Goal: Information Seeking & Learning: Check status

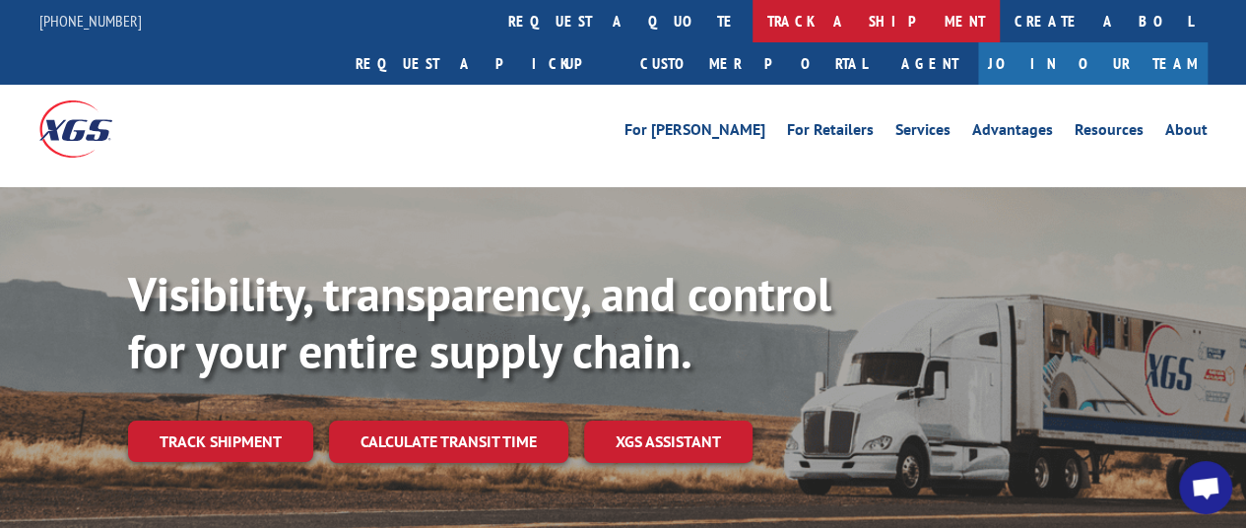
click at [752, 15] on link "track a shipment" at bounding box center [875, 21] width 247 height 42
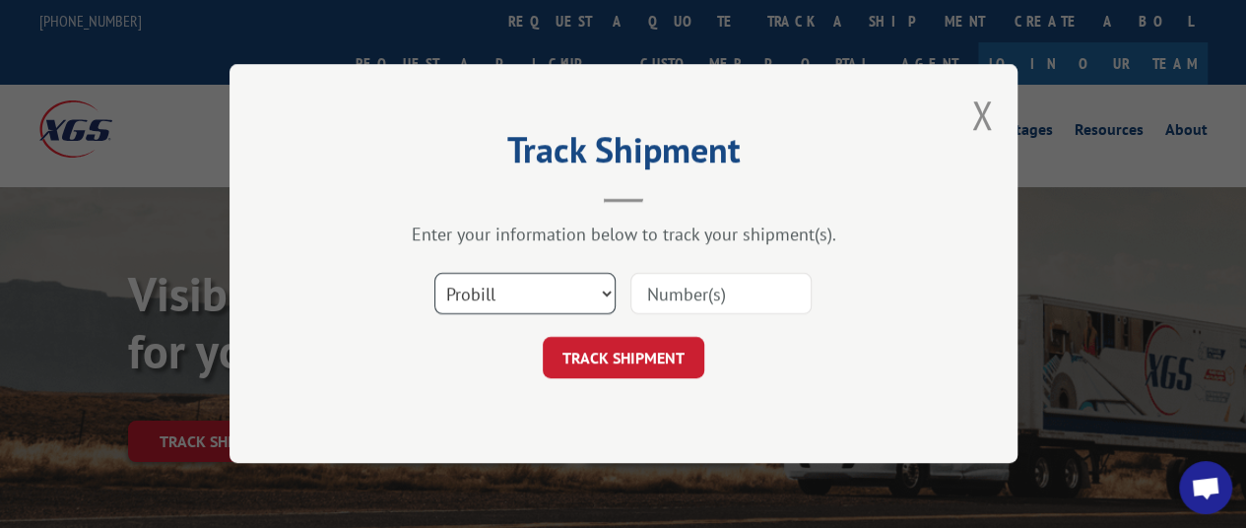
click at [611, 291] on select "Select category... Probill BOL PO" at bounding box center [524, 294] width 181 height 41
select select "bol"
click at [434, 274] on select "Select category... Probill BOL PO" at bounding box center [524, 294] width 181 height 41
click at [715, 300] on input at bounding box center [720, 294] width 181 height 41
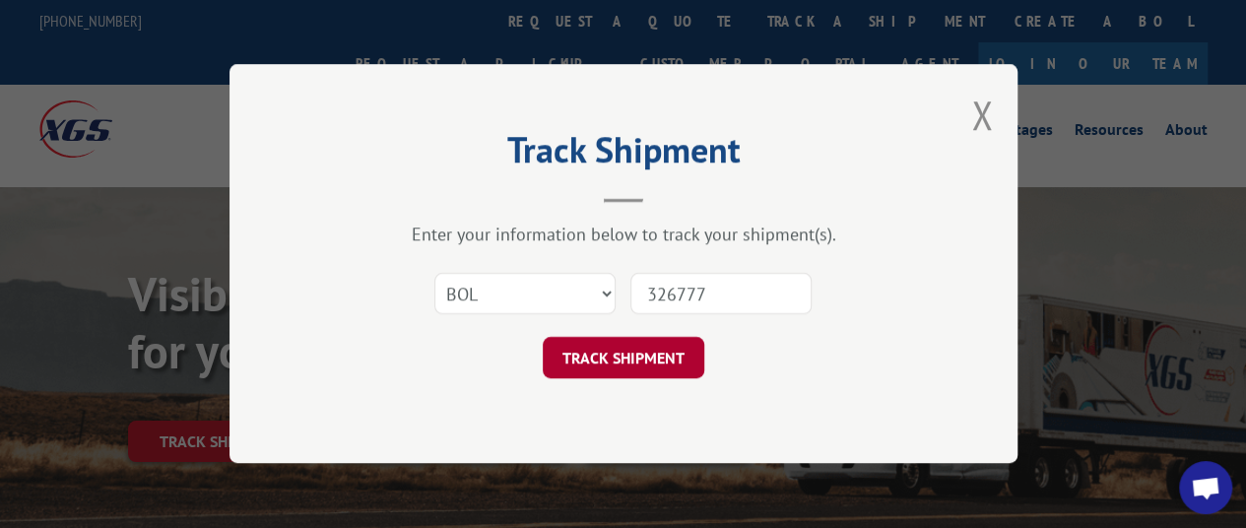
type input "326777"
click at [620, 344] on button "TRACK SHIPMENT" at bounding box center [624, 358] width 162 height 41
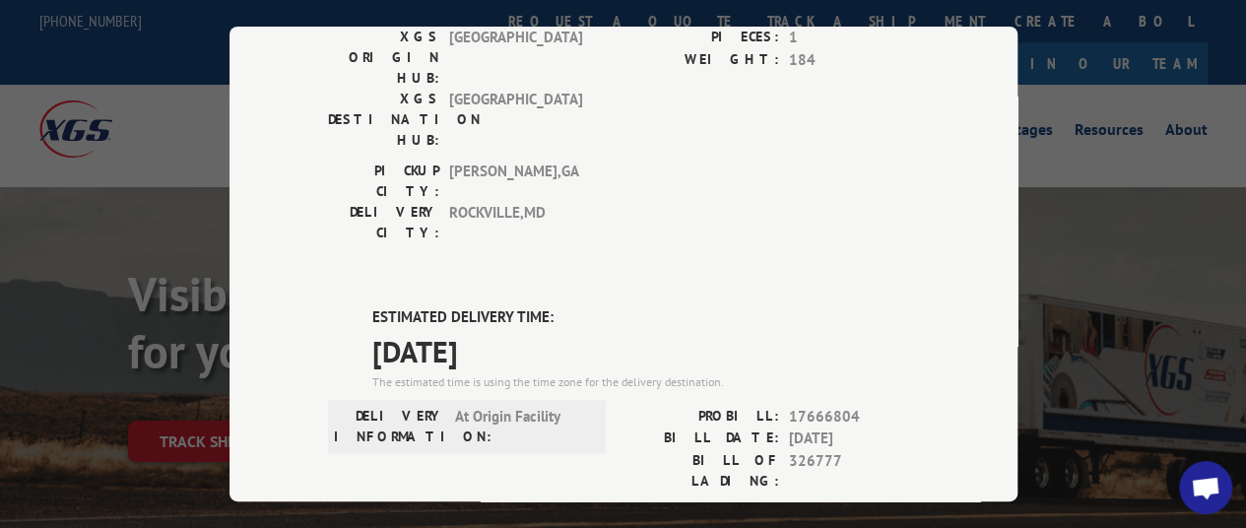
scroll to position [985, 0]
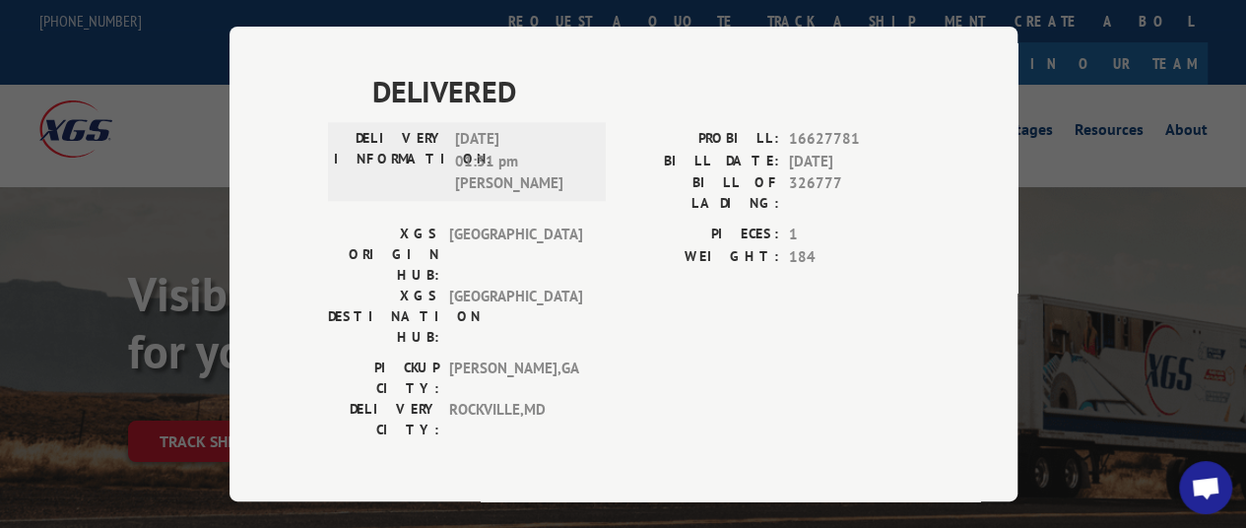
click at [1186, 209] on div "Track Shipment DELIVERED DELIVERY INFORMATION: [DATE] 12:06 pm [PERSON_NAME]: 1…" at bounding box center [623, 264] width 1246 height 528
click at [152, 122] on div "Track Shipment DELIVERED DELIVERY INFORMATION: [DATE] 12:06 pm [PERSON_NAME]: 1…" at bounding box center [623, 264] width 1246 height 528
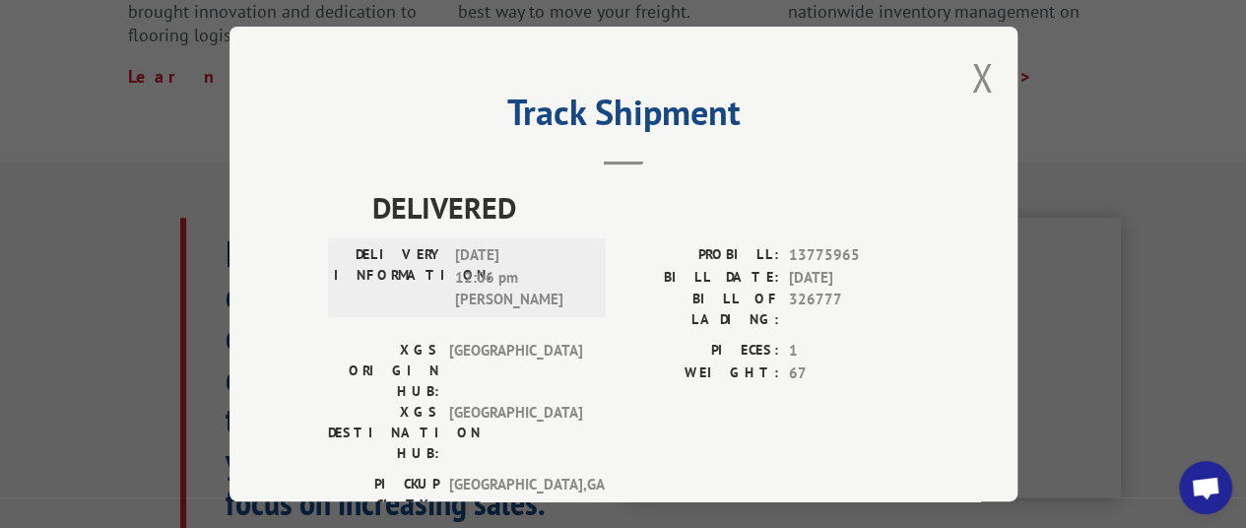
scroll to position [0, 0]
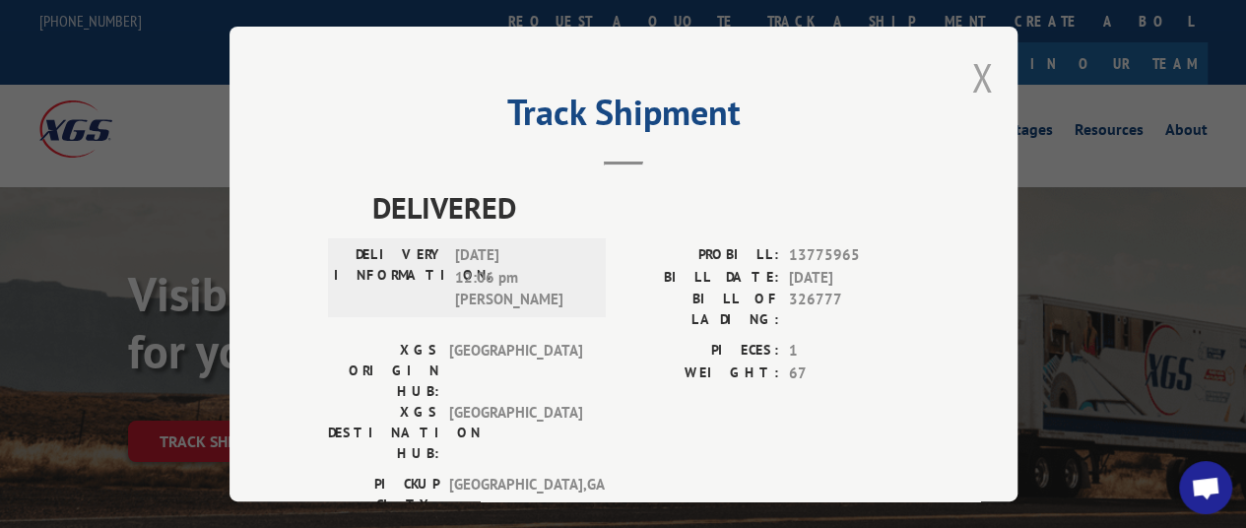
click at [971, 65] on button "Close modal" at bounding box center [982, 77] width 22 height 52
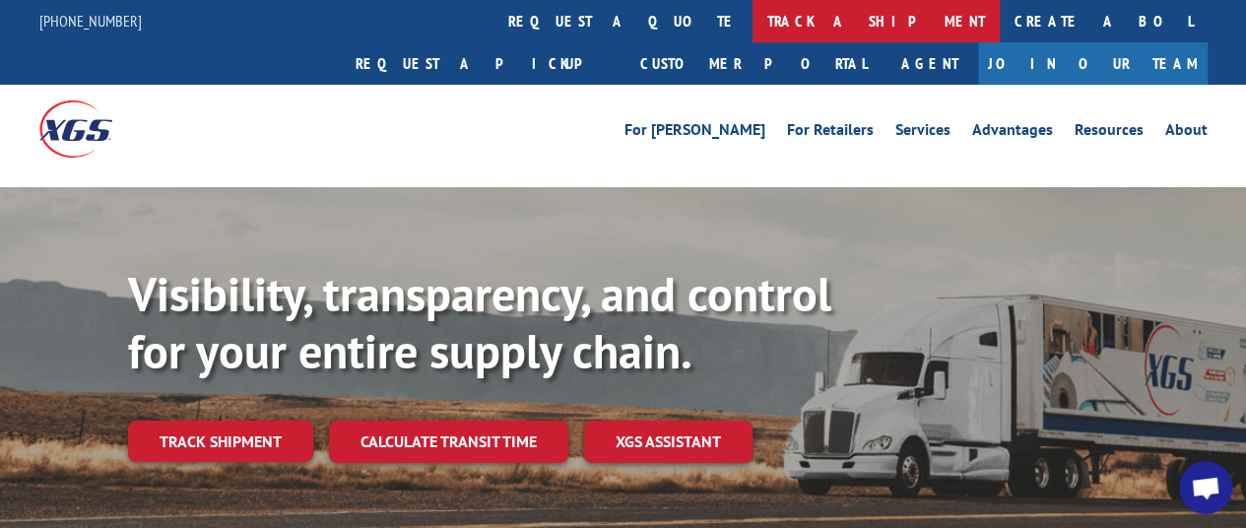
click at [752, 18] on link "track a shipment" at bounding box center [875, 21] width 247 height 42
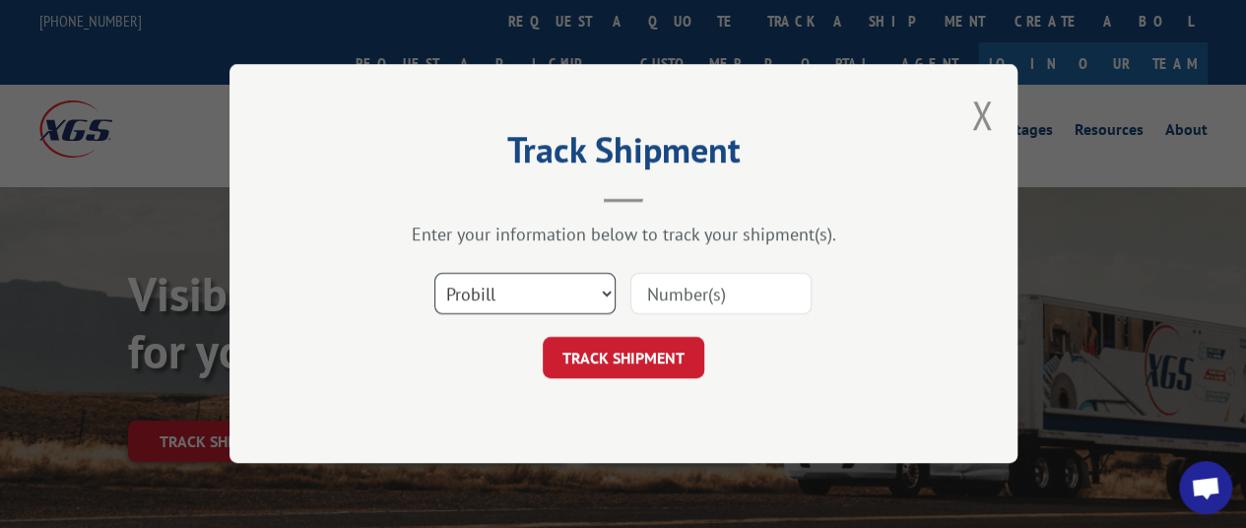
click at [607, 292] on select "Select category... Probill BOL PO" at bounding box center [524, 294] width 181 height 41
select select "bol"
click at [434, 274] on select "Select category... Probill BOL PO" at bounding box center [524, 294] width 181 height 41
drag, startPoint x: 710, startPoint y: 303, endPoint x: 1260, endPoint y: 29, distance: 614.4
click at [710, 303] on input at bounding box center [720, 294] width 181 height 41
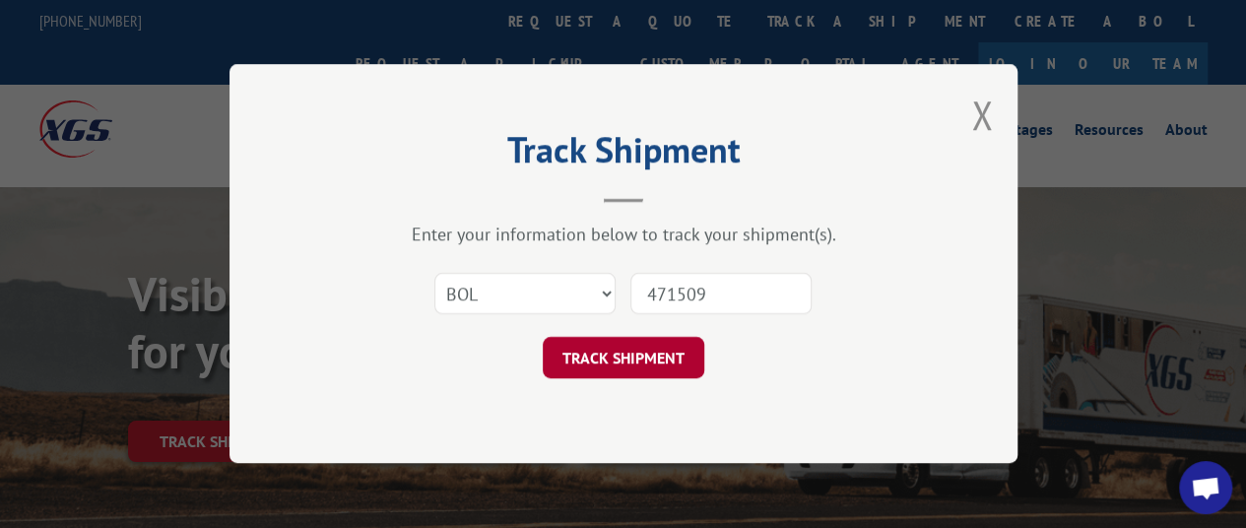
type input "471509"
click at [621, 353] on button "TRACK SHIPMENT" at bounding box center [624, 358] width 162 height 41
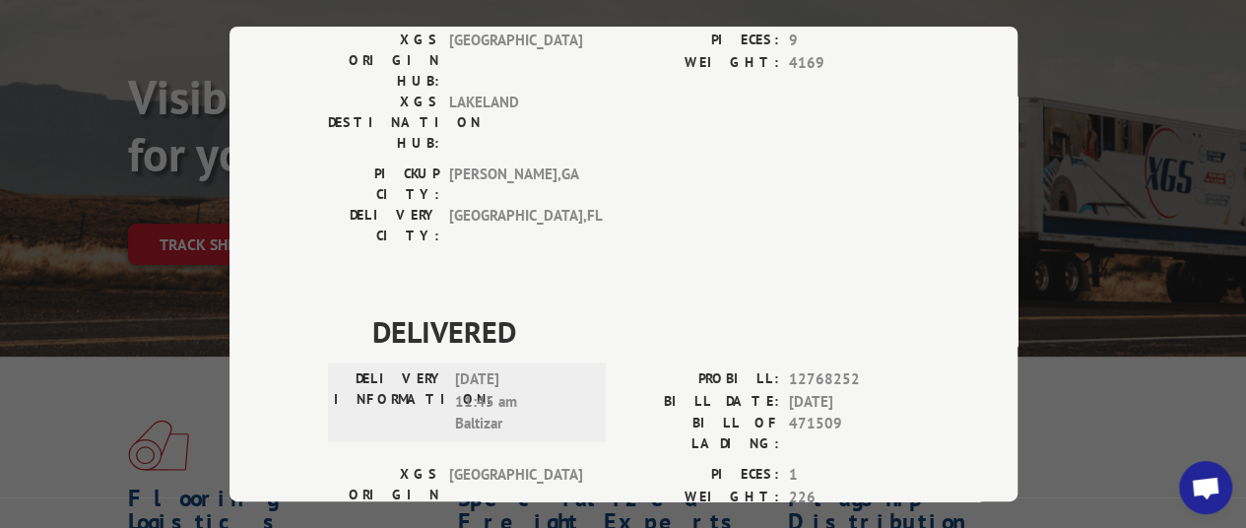
scroll to position [1379, 0]
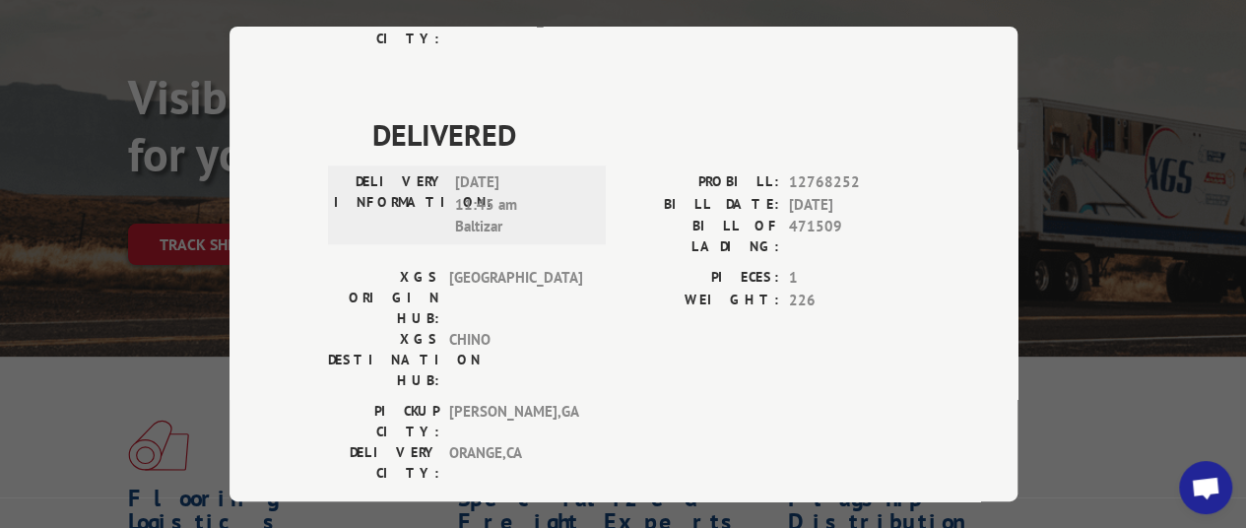
click at [1095, 94] on div "Track Shipment DELIVERED DELIVERY INFORMATION: PROBILL: 9540783 BILL DATE: [DAT…" at bounding box center [623, 264] width 1246 height 528
